Goal: Transaction & Acquisition: Subscribe to service/newsletter

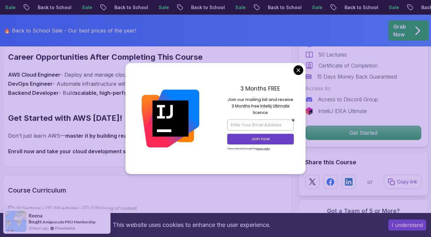
scroll to position [653, 0]
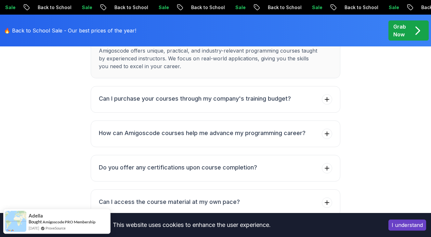
scroll to position [0, 0]
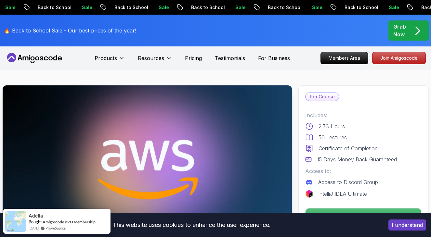
click at [230, 7] on p "Sale" at bounding box center [240, 7] width 21 height 6
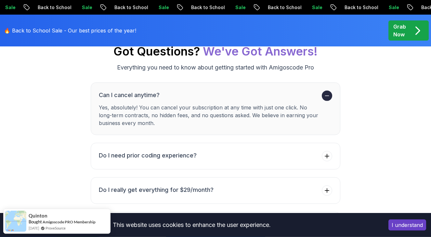
scroll to position [2714, 0]
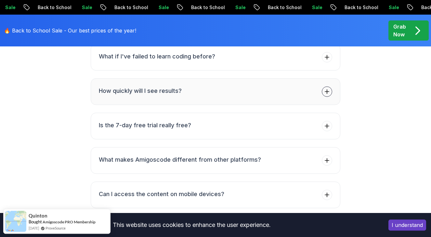
click at [219, 78] on button "How quickly will I see results?" at bounding box center [215, 91] width 249 height 27
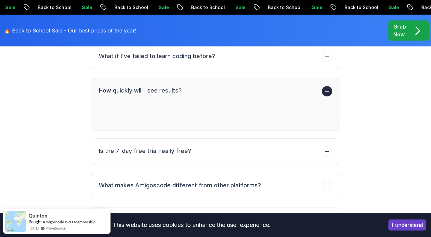
scroll to position [2688, 0]
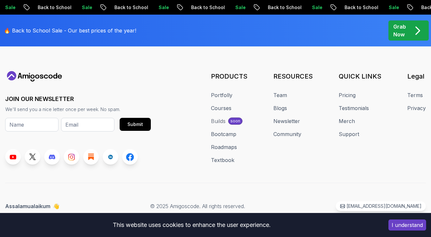
scroll to position [2476, 0]
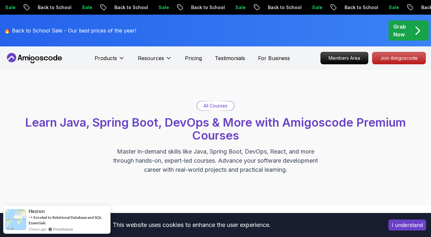
click at [415, 22] on span "pre-order" at bounding box center [408, 30] width 40 height 20
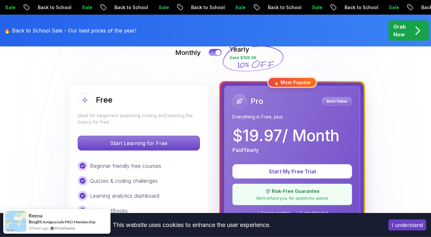
scroll to position [165, 0]
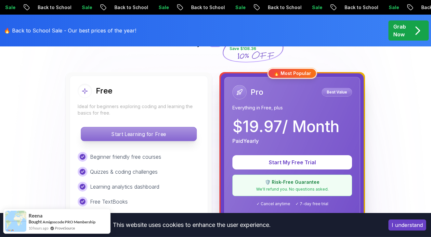
click at [180, 138] on p "Start Learning for Free" at bounding box center [138, 134] width 115 height 14
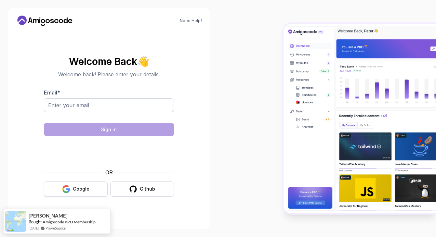
click at [85, 192] on div "Google" at bounding box center [81, 189] width 17 height 6
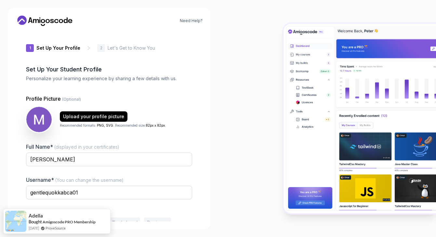
drag, startPoint x: 243, startPoint y: 112, endPoint x: 210, endPoint y: 257, distance: 148.9
click at [210, 228] on section "Need Help? 1 Set Up Your Profile 1 Set Up Your Profile 2 Let's Get to Know You …" at bounding box center [218, 118] width 436 height 237
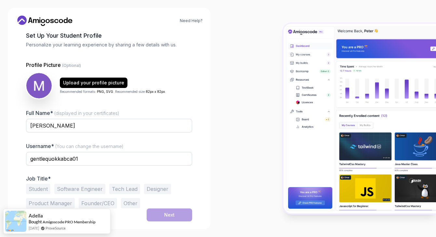
drag, startPoint x: 201, startPoint y: 80, endPoint x: 181, endPoint y: 208, distance: 130.1
click at [178, 222] on div "1 Set Up Your Profile 1 Set Up Your Profile 2 Let's Get to Know You Set Up Your…" at bounding box center [109, 126] width 187 height 190
click at [203, 173] on div "Need Help? 1 Set Up Your Profile 1 Set Up Your Profile 2 Let's Get to Know You …" at bounding box center [109, 119] width 202 height 222
click at [33, 197] on div "Student Software Engineer Tech Lead Designer Product Manager Founder/CEO Other" at bounding box center [109, 196] width 166 height 25
click at [34, 193] on button "Student" at bounding box center [38, 189] width 24 height 10
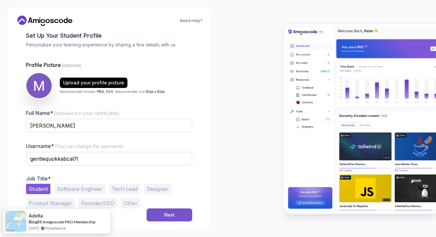
click at [171, 212] on div "Next" at bounding box center [169, 215] width 10 height 6
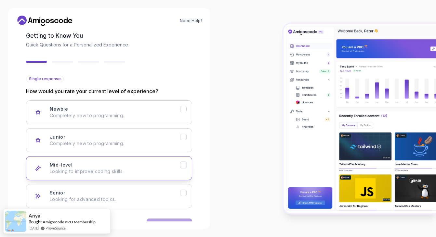
click at [166, 169] on p "Looking to improve coding skills." at bounding box center [115, 171] width 130 height 6
click at [180, 219] on button "Next" at bounding box center [168, 225] width 45 height 13
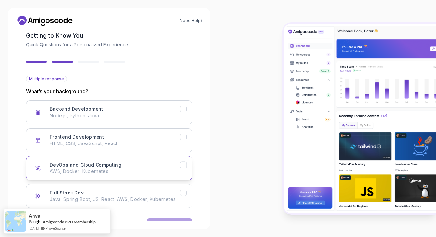
click at [171, 166] on div "DevOps and Cloud Computing AWS, Docker, Kubernetes" at bounding box center [115, 168] width 130 height 13
click at [178, 219] on button "Next" at bounding box center [168, 225] width 45 height 13
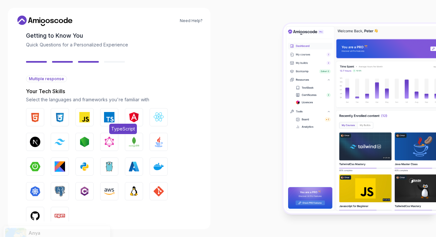
click at [114, 123] on button "TypeScript" at bounding box center [109, 117] width 18 height 18
click at [91, 122] on button "JavaScript" at bounding box center [84, 117] width 18 height 18
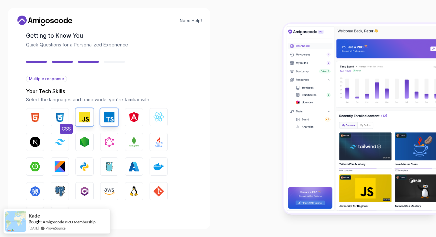
click at [63, 117] on img "button" at bounding box center [60, 117] width 10 height 10
click at [34, 117] on img "button" at bounding box center [35, 117] width 10 height 10
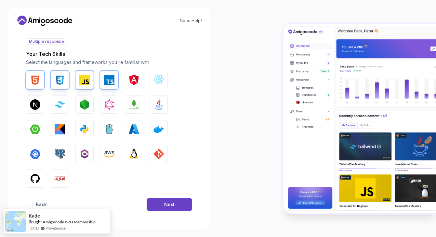
drag, startPoint x: 192, startPoint y: 121, endPoint x: 170, endPoint y: 252, distance: 132.8
click at [170, 222] on div "2 Let's Get to Know You 1 Set Up Your Profile 2 Let's Get to Know You Getting t…" at bounding box center [109, 126] width 187 height 190
click at [164, 208] on button "Next" at bounding box center [168, 204] width 45 height 13
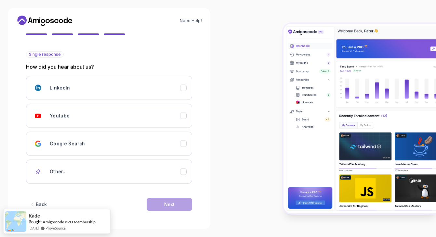
scroll to position [58, 0]
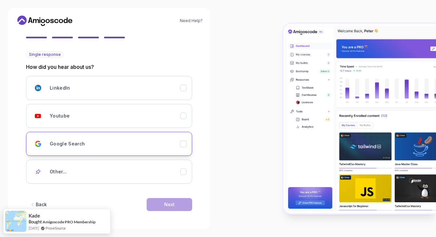
click at [153, 151] on button "Google Search" at bounding box center [109, 144] width 166 height 24
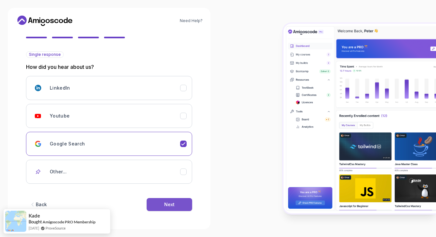
click at [172, 202] on div "Next" at bounding box center [169, 204] width 10 height 6
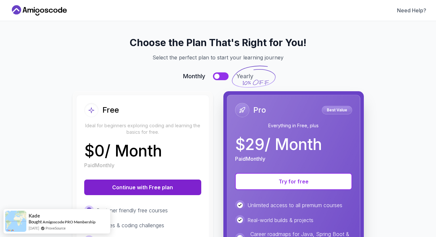
click at [169, 190] on button "Continue with Free plan" at bounding box center [142, 188] width 117 height 16
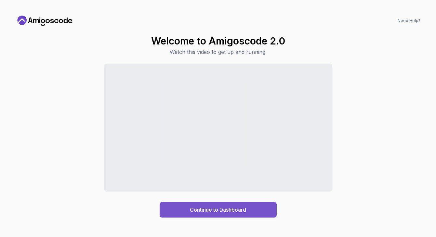
click at [194, 210] on div "Continue to Dashboard" at bounding box center [218, 210] width 56 height 8
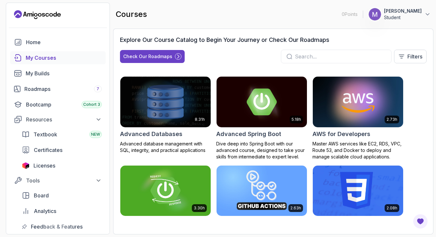
click at [358, 135] on h2 "AWS for Developers" at bounding box center [341, 134] width 58 height 9
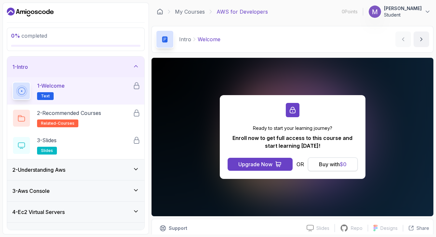
click at [329, 163] on div "Buy with $ 0" at bounding box center [333, 164] width 28 height 8
drag, startPoint x: 433, startPoint y: 57, endPoint x: 422, endPoint y: 187, distance: 130.4
click at [422, 187] on section "0 % completed 1 - Intro 1 - Welcome Text 2 - Recommended Courses related-course…" at bounding box center [218, 118] width 436 height 237
click at [224, 15] on p "AWS for Developers" at bounding box center [241, 12] width 51 height 8
click at [224, 8] on p "AWS for Developers" at bounding box center [241, 12] width 51 height 8
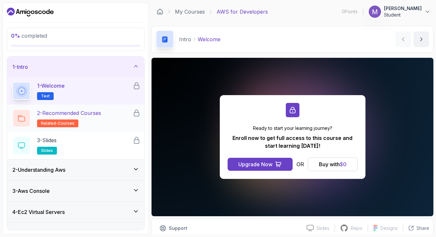
click at [78, 114] on p "2 - Recommended Courses" at bounding box center [69, 113] width 64 height 8
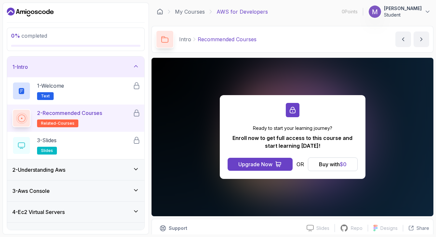
click at [78, 173] on div "2 - Understanding Aws" at bounding box center [75, 170] width 127 height 8
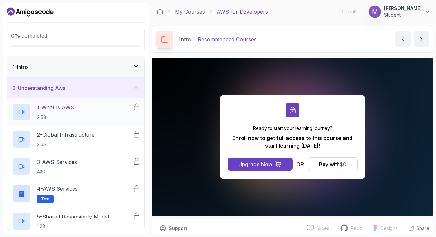
click at [97, 115] on div "1 - What Is AWS 2:58" at bounding box center [72, 112] width 120 height 18
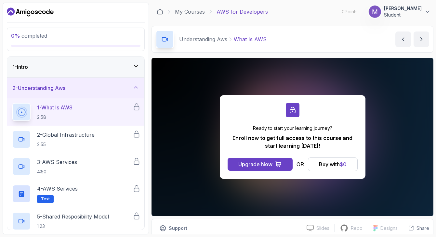
drag, startPoint x: 147, startPoint y: 105, endPoint x: 126, endPoint y: 257, distance: 153.5
click at [126, 235] on div "0 % completed 1 - Intro 2 - Understanding Aws 1 - What Is AWS 2:58 2 - Global I…" at bounding box center [76, 119] width 146 height 232
click at [145, 76] on div "1 - Intro 2 - Understanding Aws 1 - What Is AWS 2:58 2 - Global Infrastructure …" at bounding box center [76, 143] width 138 height 174
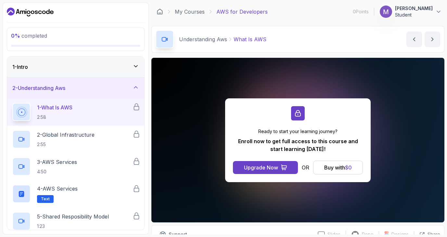
scroll to position [33, 0]
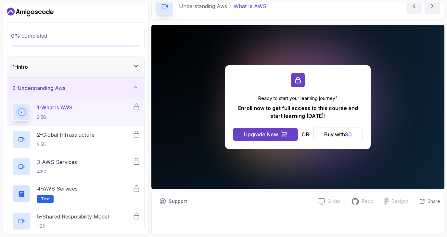
drag, startPoint x: 152, startPoint y: 11, endPoint x: 140, endPoint y: 252, distance: 241.0
click at [151, 235] on main "My Courses AWS for Developers 0 Points 1 [PERSON_NAME] Student 2 - Understandin…" at bounding box center [297, 119] width 293 height 232
drag, startPoint x: 124, startPoint y: 117, endPoint x: 111, endPoint y: 257, distance: 141.0
click at [130, 71] on div "1 - Intro" at bounding box center [75, 67] width 127 height 8
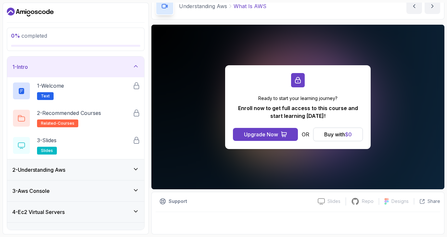
click at [130, 71] on div "1 - Intro" at bounding box center [75, 67] width 137 height 21
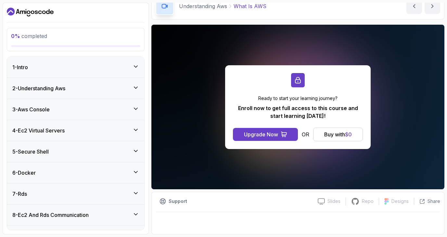
click at [132, 115] on div "3 - Aws Console" at bounding box center [75, 109] width 137 height 21
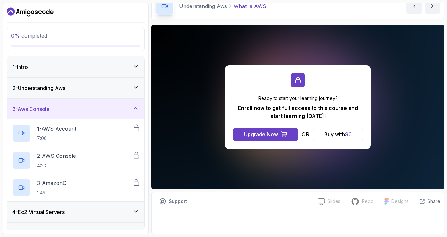
click at [132, 113] on div "3 - Aws Console" at bounding box center [75, 109] width 127 height 8
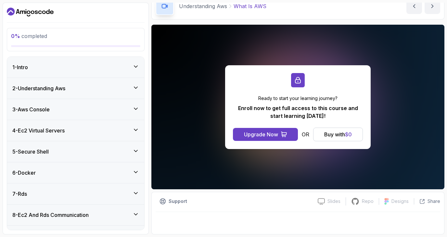
click at [131, 128] on div "4 - Ec2 Virtual Servers" at bounding box center [75, 131] width 127 height 8
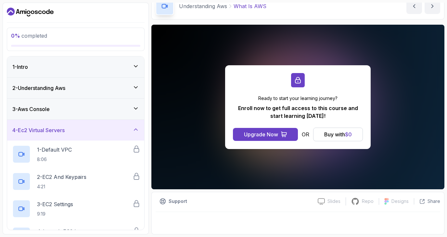
click at [131, 128] on div "4 - Ec2 Virtual Servers" at bounding box center [75, 130] width 127 height 8
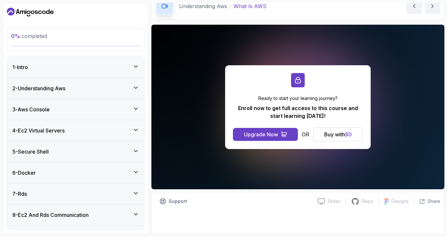
click at [133, 172] on icon at bounding box center [136, 172] width 6 height 6
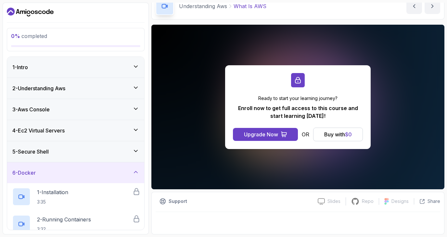
click at [133, 172] on icon at bounding box center [136, 172] width 6 height 6
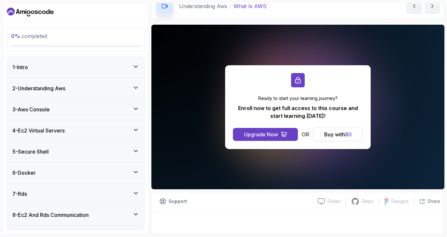
drag, startPoint x: 147, startPoint y: 153, endPoint x: 146, endPoint y: 242, distance: 89.0
click at [146, 235] on div "0 % completed 1 - Intro 2 - Understanding Aws 3 - Aws Console 4 - Ec2 Virtual S…" at bounding box center [76, 119] width 146 height 232
drag, startPoint x: 144, startPoint y: 178, endPoint x: 131, endPoint y: 257, distance: 79.6
drag, startPoint x: 126, startPoint y: 40, endPoint x: 125, endPoint y: 252, distance: 212.4
click at [125, 235] on div "0 % completed 1 - Intro 2 - Understanding Aws 3 - Aws Console 4 - Ec2 Virtual S…" at bounding box center [76, 119] width 146 height 232
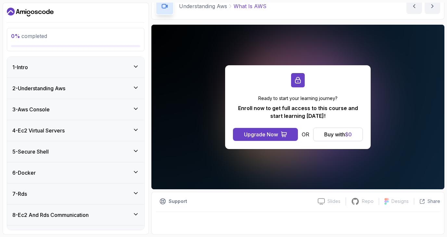
click at [318, 13] on div "Understanding Aws What Is AWS What Is AWS by [PERSON_NAME]" at bounding box center [297, 6] width 293 height 27
drag, startPoint x: 315, startPoint y: 14, endPoint x: 124, endPoint y: 249, distance: 302.8
click at [151, 235] on main "My Courses AWS for Developers 0 Points 1 [PERSON_NAME] Student 2 - Understandin…" at bounding box center [297, 119] width 293 height 232
drag, startPoint x: 147, startPoint y: 198, endPoint x: 94, endPoint y: 241, distance: 68.4
click at [94, 235] on div "0 % completed 1 - Intro 2 - Understanding Aws 3 - Aws Console 4 - Ec2 Virtual S…" at bounding box center [76, 119] width 146 height 232
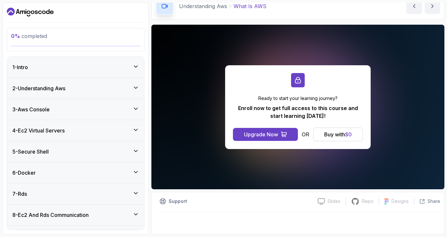
click at [89, 214] on h3 "8 - Ec2 And Rds Communication" at bounding box center [50, 215] width 76 height 8
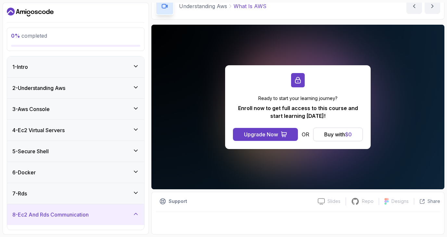
click at [98, 132] on div "4 - Ec2 Virtual Servers" at bounding box center [75, 130] width 127 height 8
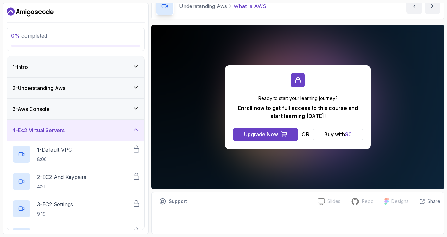
click at [100, 106] on div "3 - Aws Console" at bounding box center [75, 109] width 127 height 8
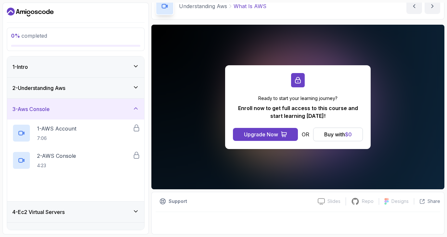
click at [103, 83] on div "2 - Understanding Aws" at bounding box center [75, 88] width 137 height 21
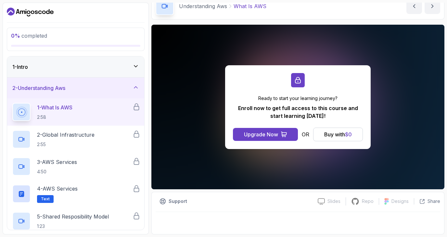
click at [200, 6] on p "Understanding Aws" at bounding box center [203, 6] width 48 height 8
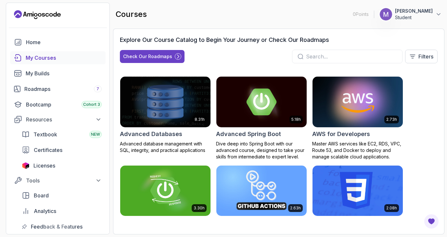
click at [345, 134] on h2 "AWS for Developers" at bounding box center [341, 134] width 58 height 9
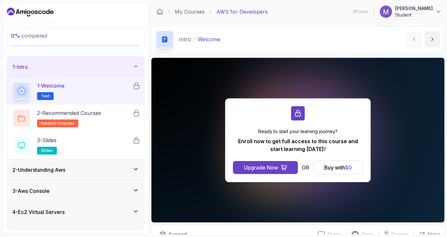
click at [116, 90] on div "1 - Welcome Text" at bounding box center [72, 91] width 120 height 18
